Goal: Information Seeking & Learning: Learn about a topic

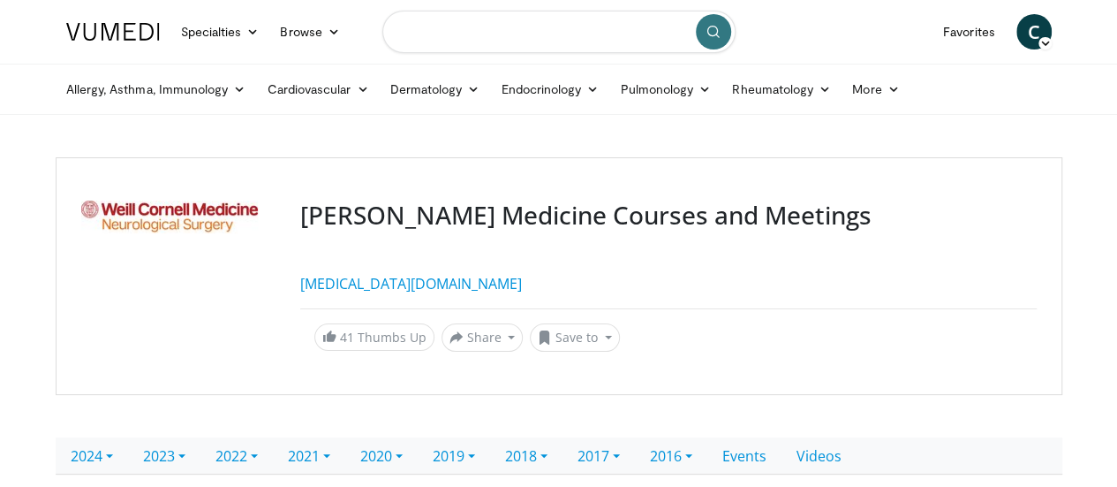
click at [421, 38] on input "Search topics, interventions" at bounding box center [558, 32] width 353 height 42
type input "**********"
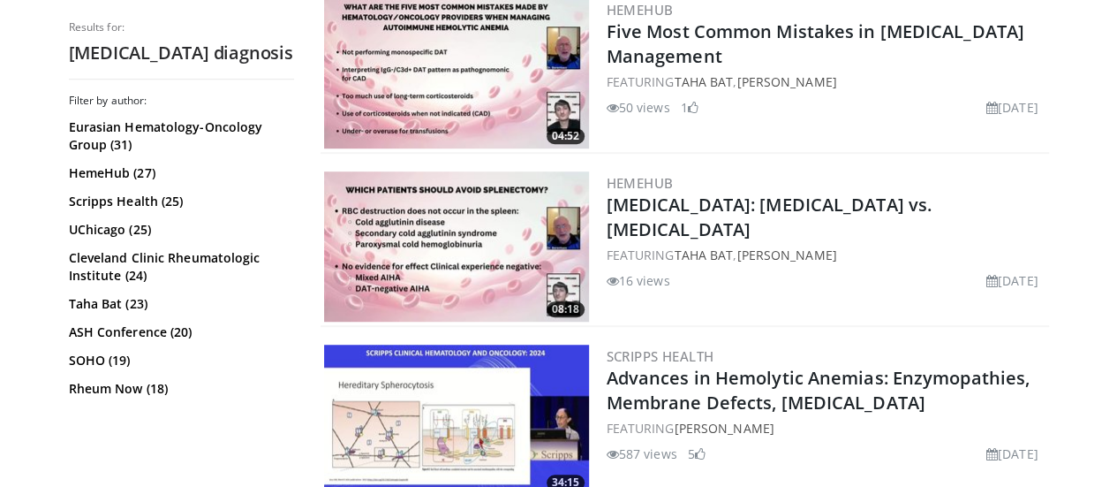
scroll to position [556, 0]
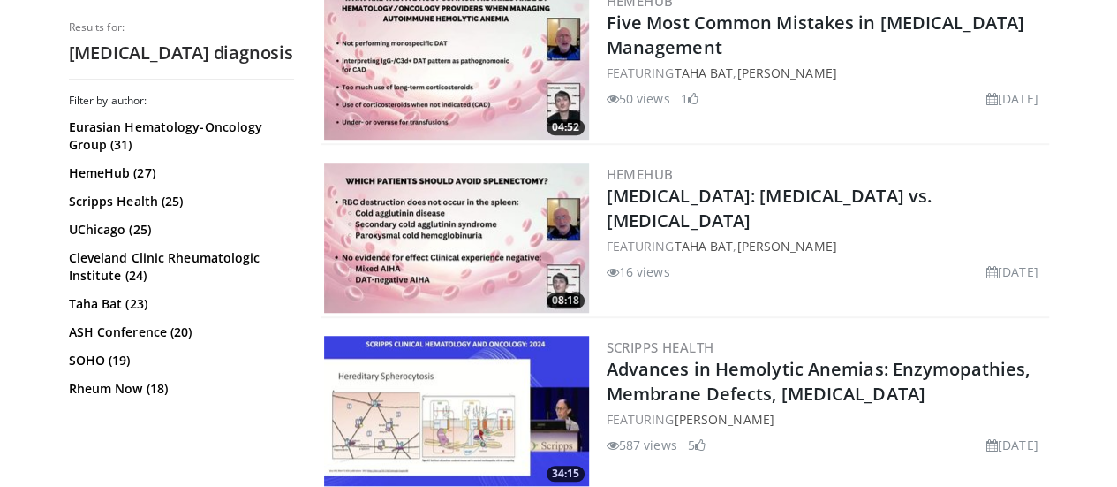
click at [390, 102] on img at bounding box center [456, 64] width 265 height 150
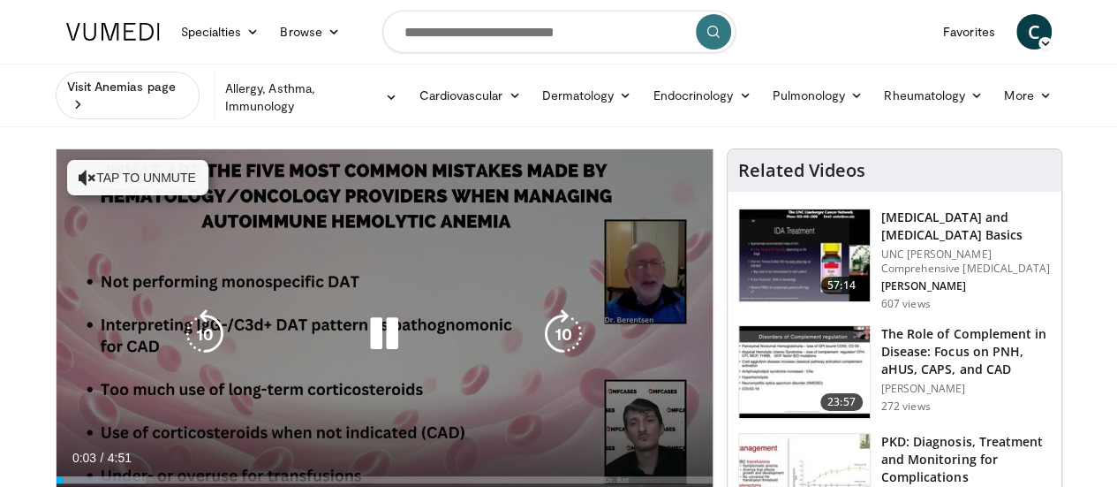
click at [120, 160] on button "Tap to unmute" at bounding box center [137, 177] width 141 height 35
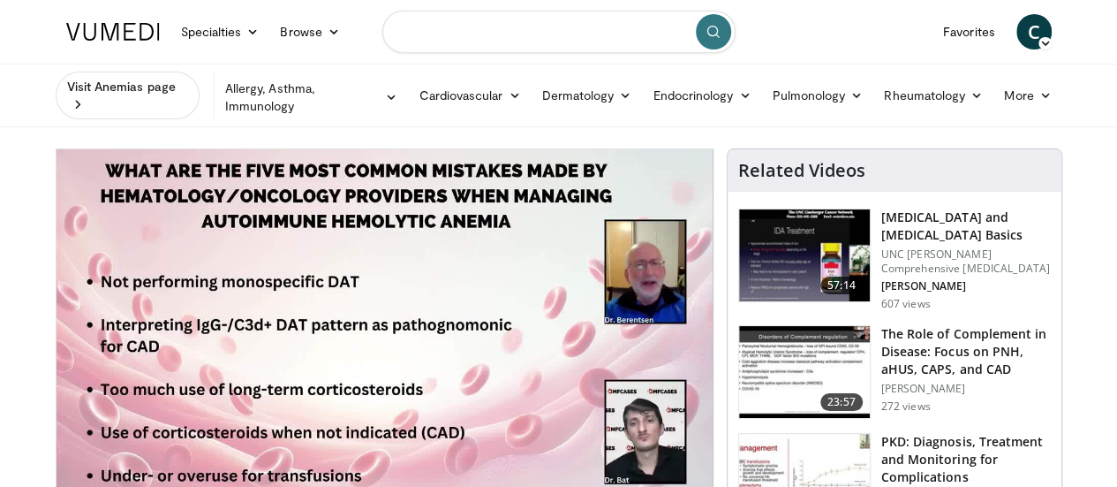
click at [468, 28] on input "Search topics, interventions" at bounding box center [558, 32] width 353 height 42
type input "**********"
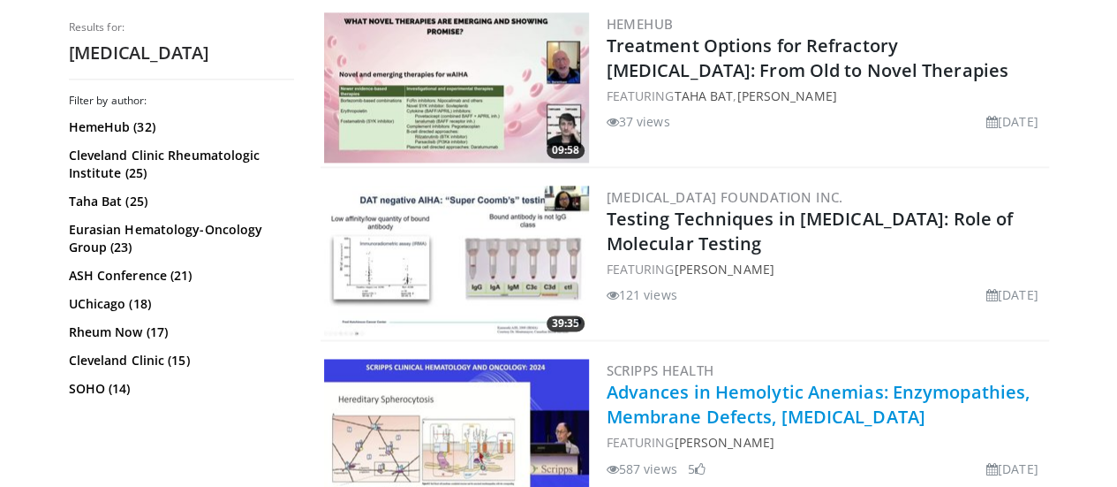
scroll to position [1224, 0]
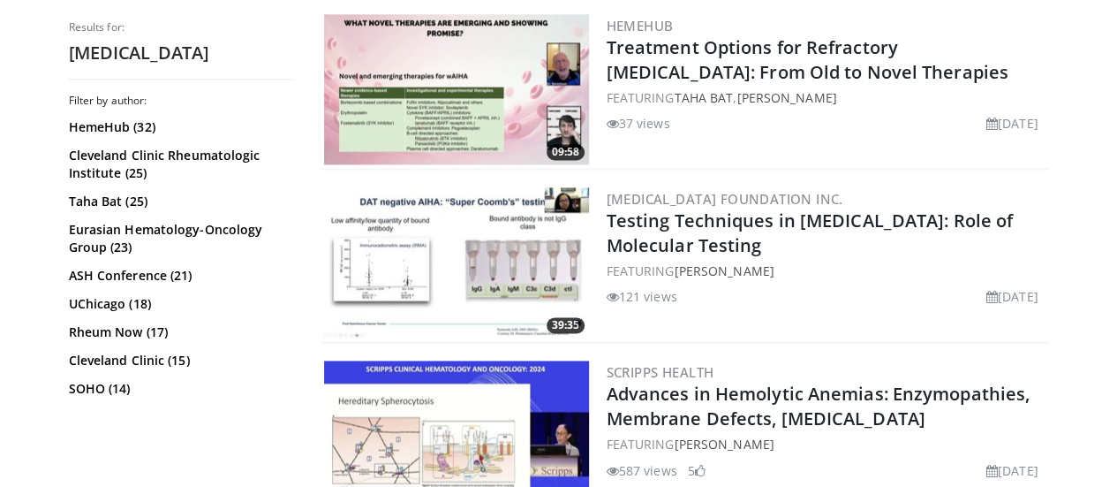
click at [456, 267] on img at bounding box center [456, 262] width 265 height 150
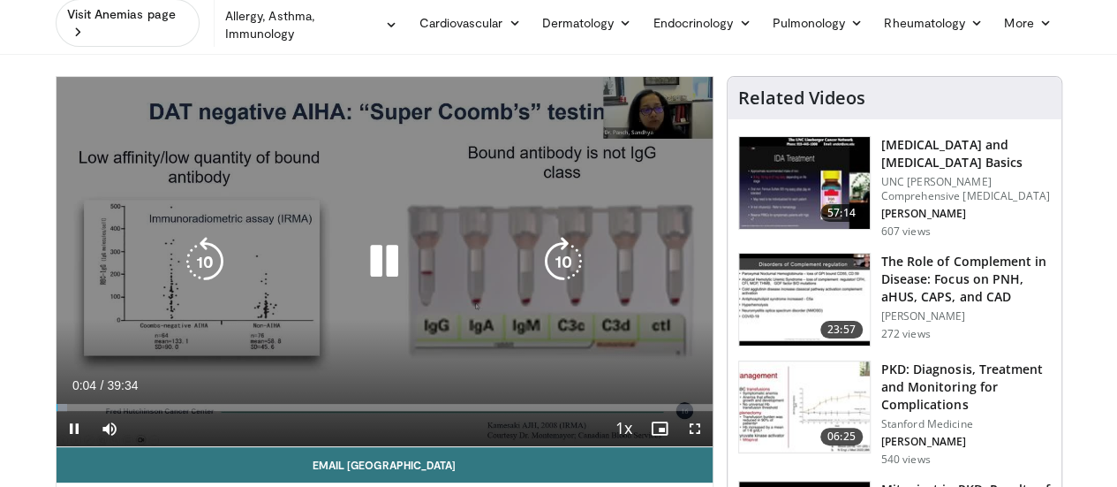
scroll to position [74, 0]
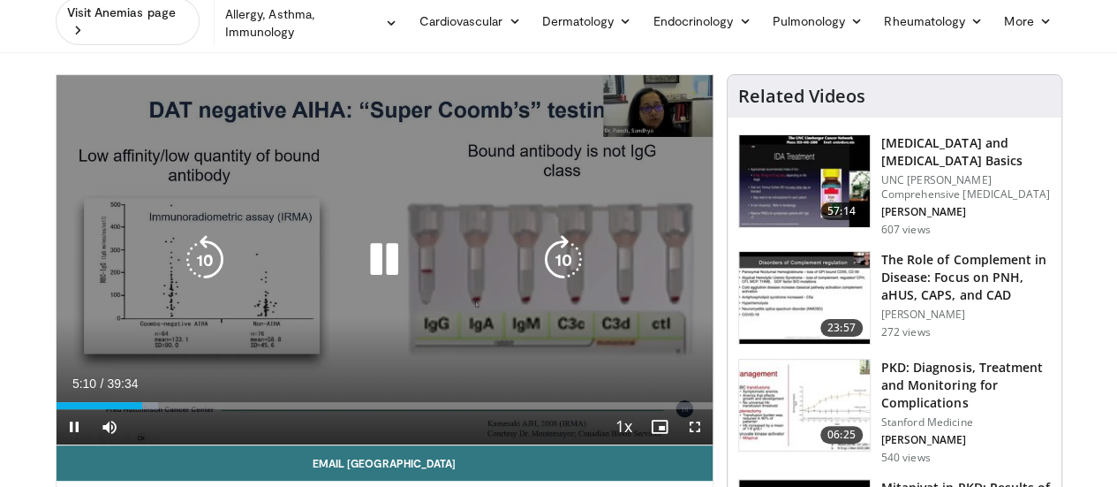
click at [368, 276] on icon "Video Player" at bounding box center [384, 259] width 49 height 49
click at [370, 268] on icon "Video Player" at bounding box center [384, 259] width 49 height 49
click at [375, 261] on icon "Video Player" at bounding box center [384, 259] width 49 height 49
click at [373, 263] on icon "Video Player" at bounding box center [384, 259] width 49 height 49
click at [360, 254] on icon "Video Player" at bounding box center [384, 259] width 49 height 49
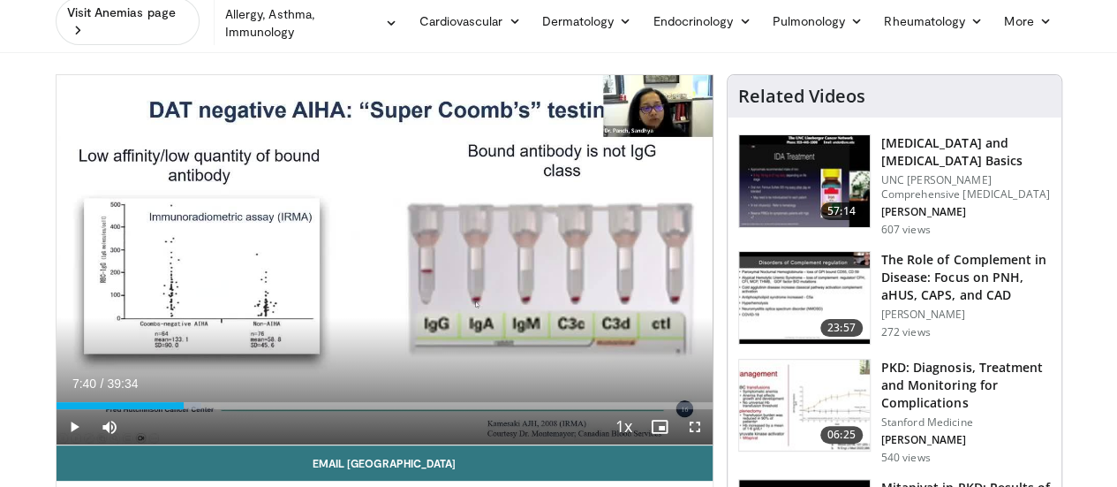
click at [360, 254] on div "10 seconds Tap to unmute" at bounding box center [385, 259] width 656 height 369
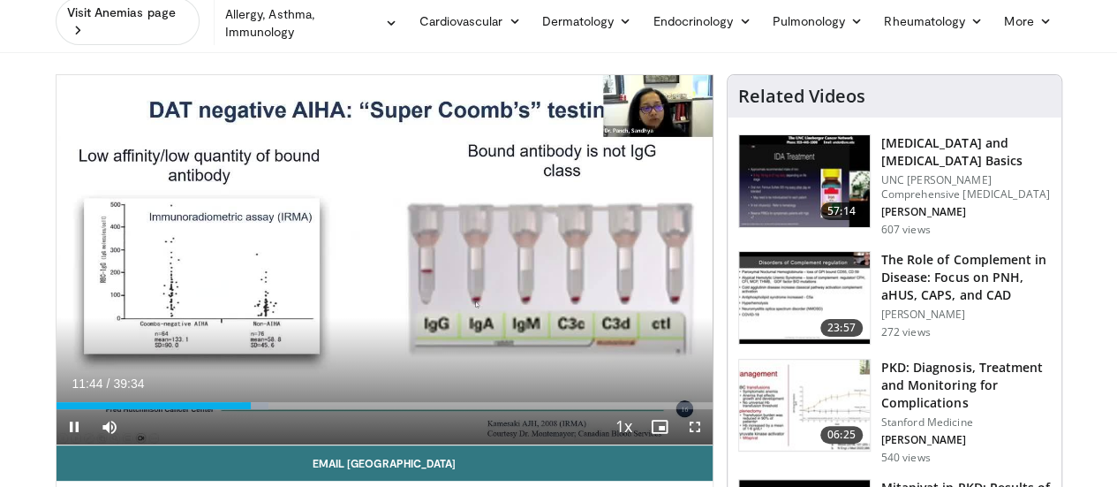
click at [360, 254] on div "10 seconds Tap to unmute" at bounding box center [385, 259] width 656 height 369
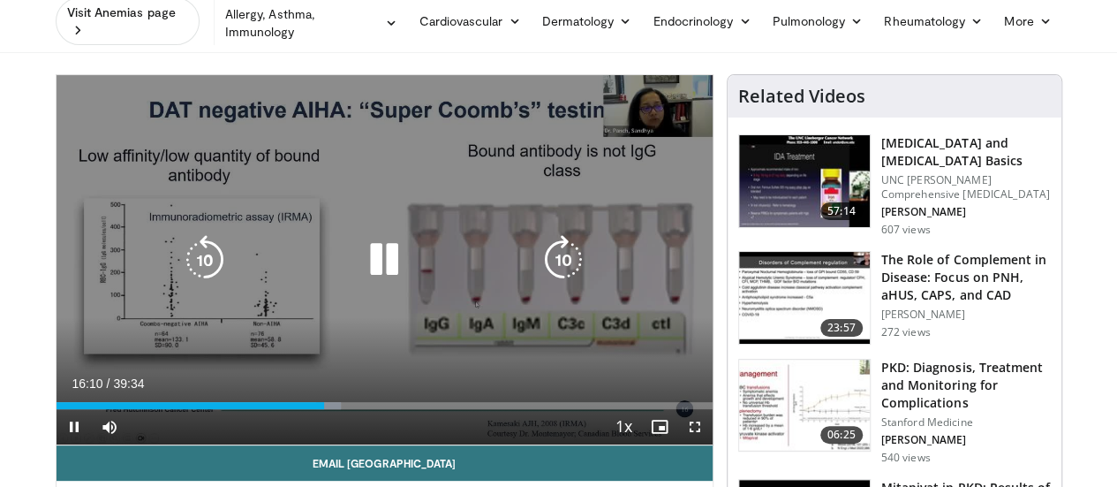
click at [364, 256] on icon "Video Player" at bounding box center [384, 259] width 49 height 49
